Goal: Check status

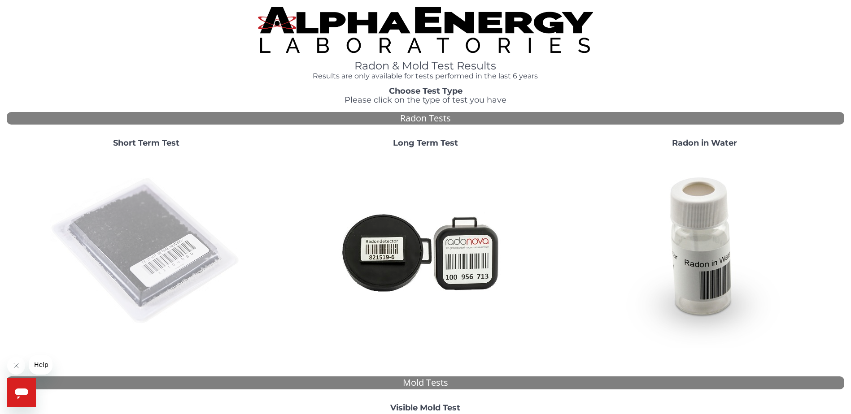
click at [153, 219] on img at bounding box center [146, 251] width 193 height 193
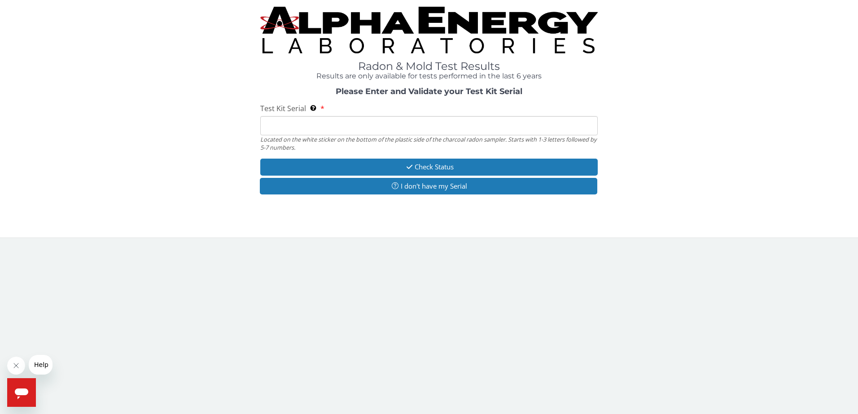
click at [292, 128] on input "Test Kit Serial Located on the white sticker on the bottom of the plastic side …" at bounding box center [429, 125] width 338 height 19
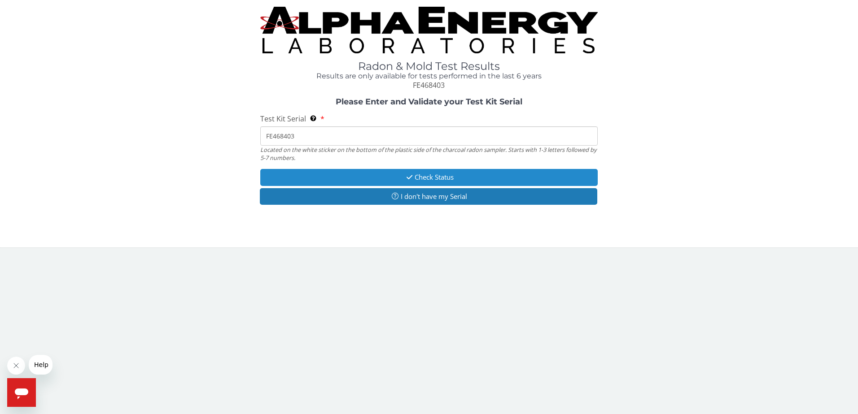
type input "FE468403"
click at [426, 181] on button "Check Status" at bounding box center [429, 177] width 338 height 17
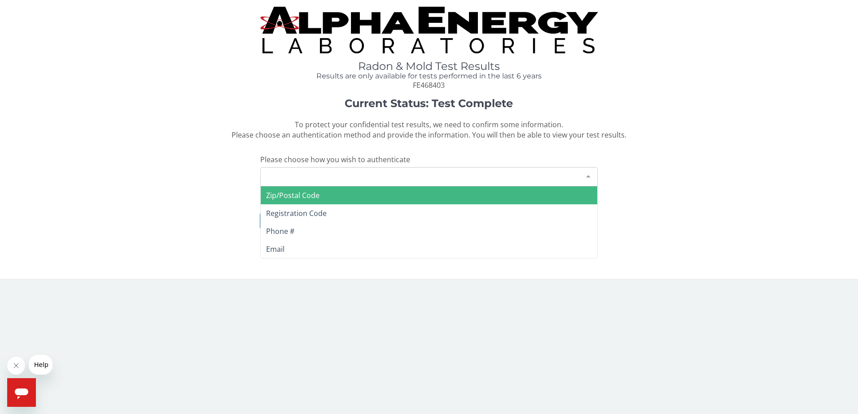
click at [387, 175] on div "Please make a selection" at bounding box center [429, 176] width 338 height 19
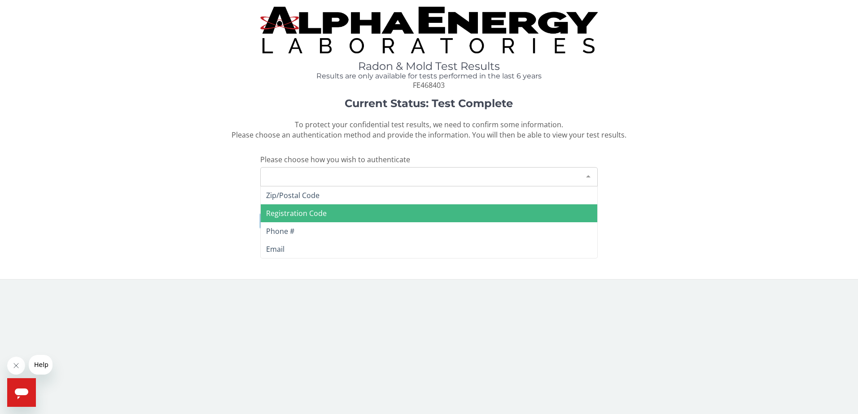
click at [282, 215] on span "Registration Code" at bounding box center [296, 214] width 61 height 10
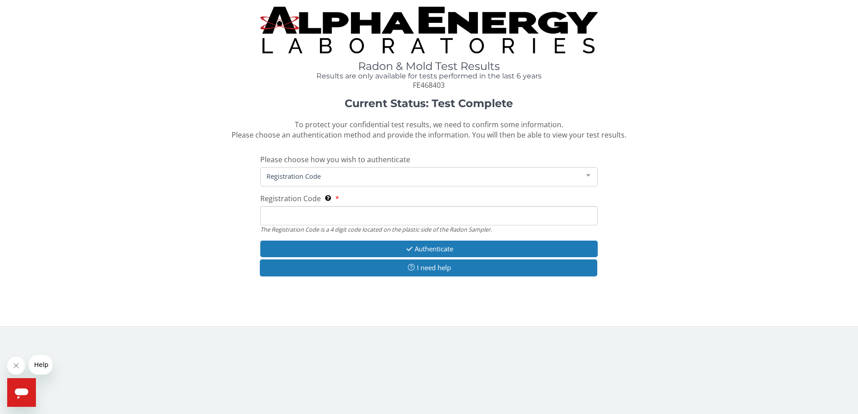
click at [282, 215] on input "Registration Code The Registration Code is a 4 digit code located on the plasti…" at bounding box center [429, 215] width 338 height 19
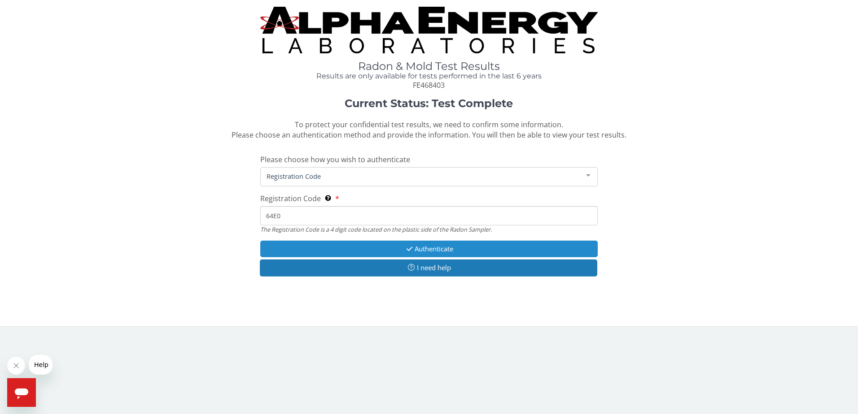
type input "64E0"
click at [438, 248] on button "Authenticate" at bounding box center [429, 249] width 338 height 17
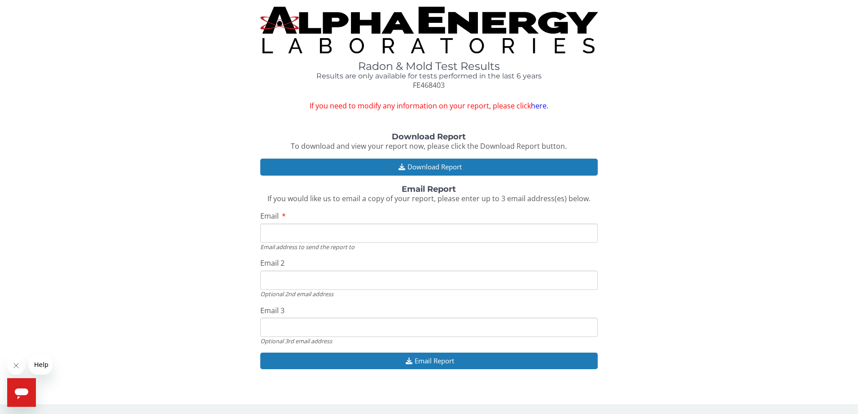
click at [291, 237] on input "Email" at bounding box center [429, 233] width 338 height 19
